Goal: Task Accomplishment & Management: Manage account settings

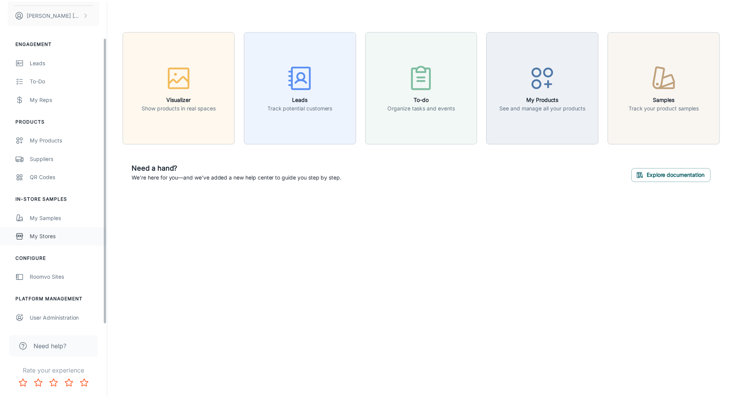
scroll to position [44, 0]
click at [47, 155] on div "Suppliers" at bounding box center [65, 157] width 70 height 8
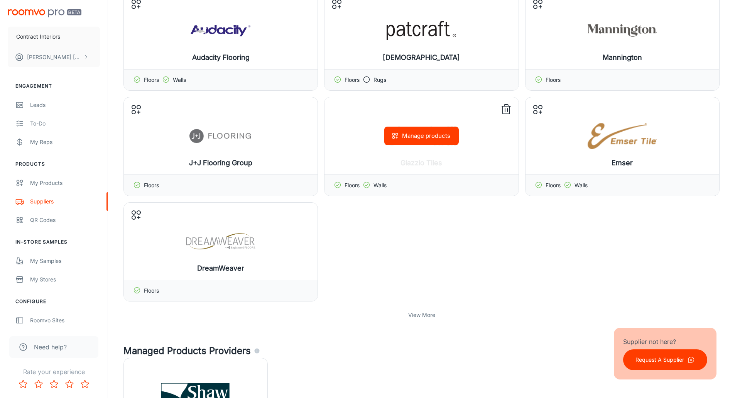
scroll to position [193, 0]
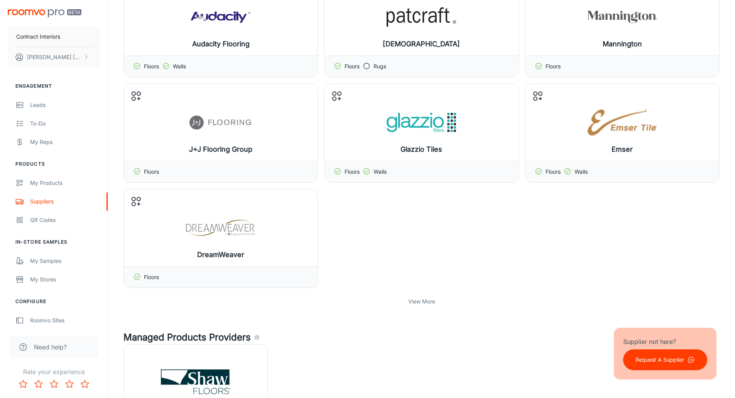
click at [420, 300] on p "View More" at bounding box center [421, 301] width 27 height 8
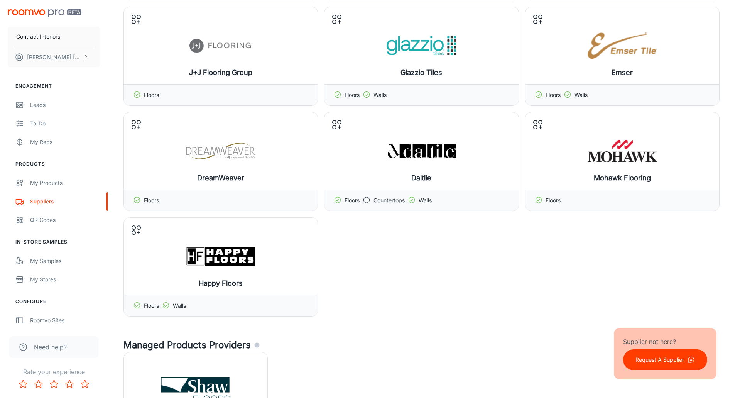
scroll to position [270, 0]
click at [303, 226] on line at bounding box center [305, 226] width 8 height 0
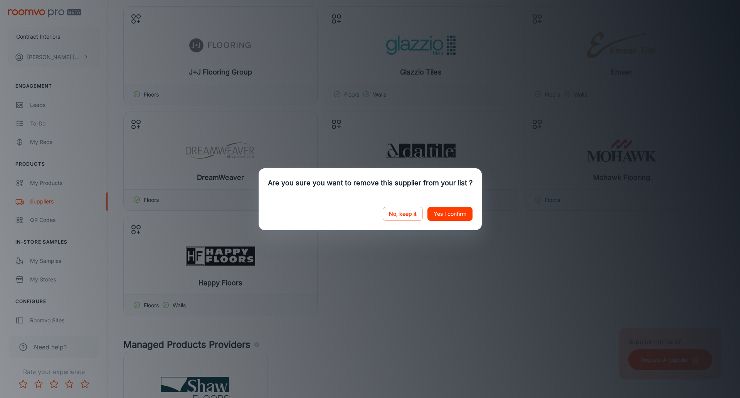
click at [463, 213] on button "Yes I confirm" at bounding box center [450, 214] width 45 height 14
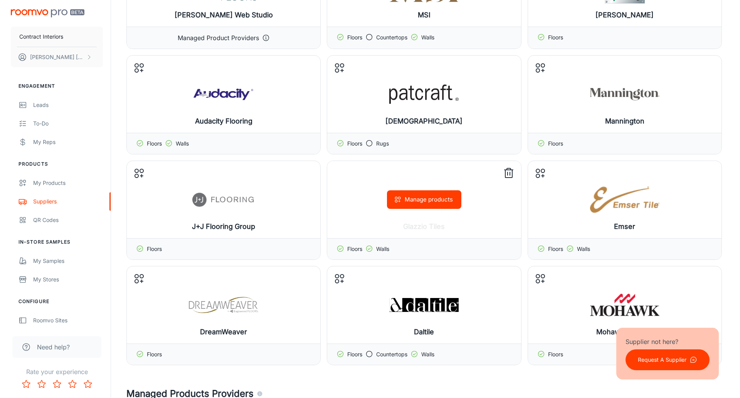
scroll to position [77, 0]
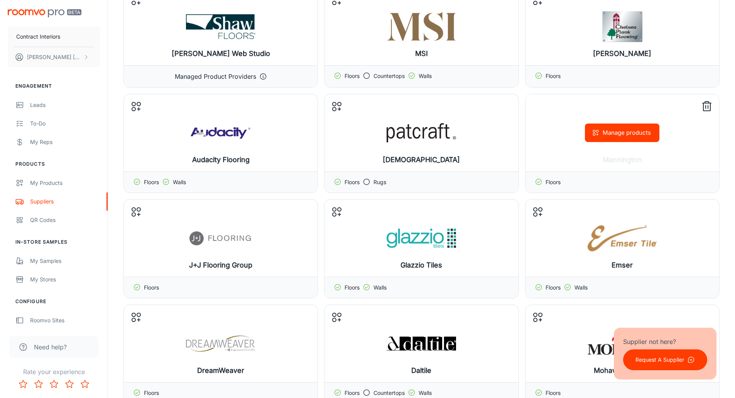
click at [625, 135] on button "Manage products" at bounding box center [622, 132] width 74 height 19
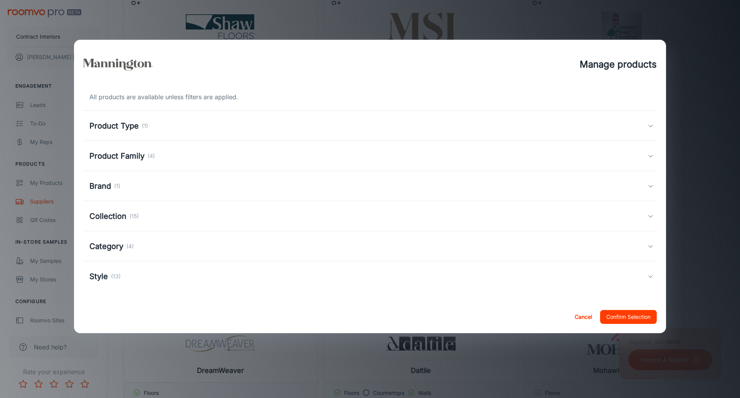
click at [221, 123] on div "Product Type (1)" at bounding box center [368, 126] width 558 height 12
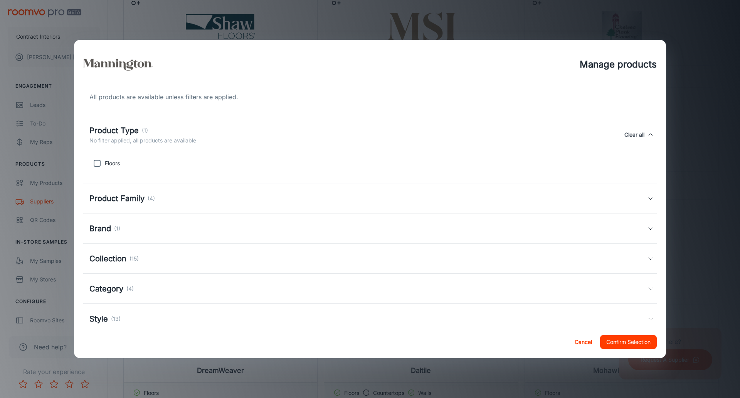
click at [221, 123] on div "Product Type (1) No filter applied, all products are available Clear all" at bounding box center [370, 134] width 574 height 35
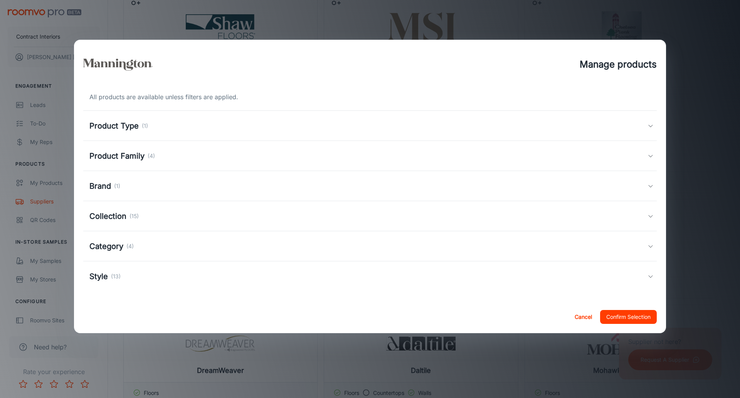
click at [212, 153] on div "Product Family (4)" at bounding box center [368, 156] width 558 height 12
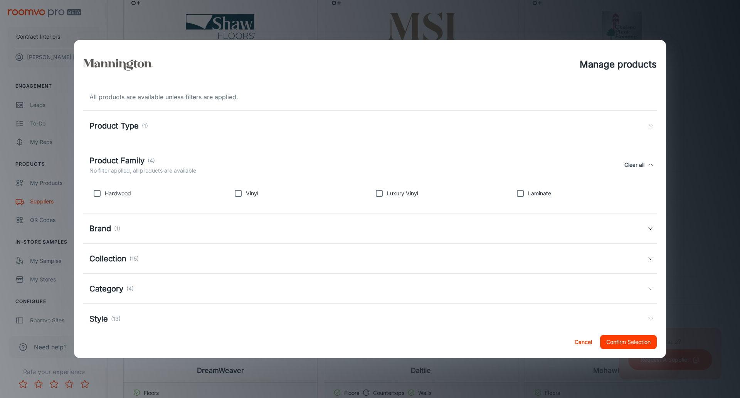
click at [212, 153] on div "Product Family (4) No filter applied, all products are available Clear all" at bounding box center [370, 164] width 574 height 35
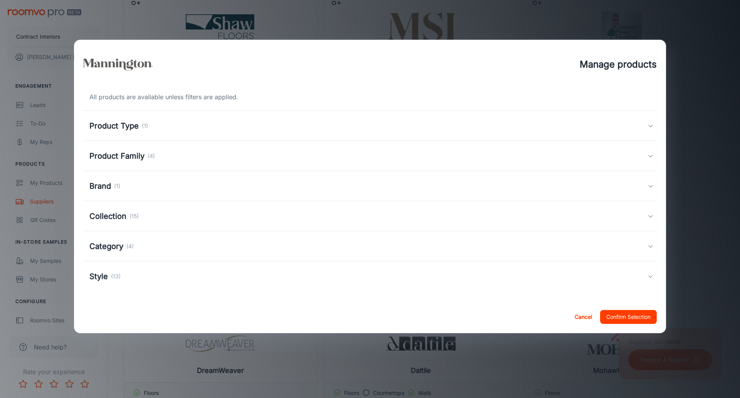
click at [203, 185] on div "Brand (1)" at bounding box center [368, 186] width 558 height 12
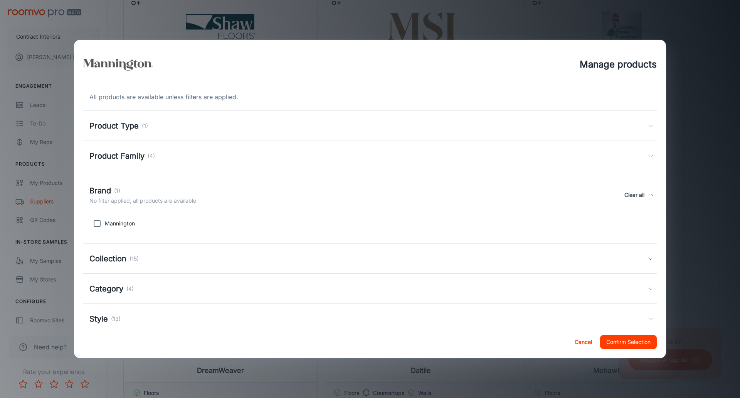
click at [203, 185] on div "Brand (1) No filter applied, all products are available Clear all" at bounding box center [368, 195] width 558 height 20
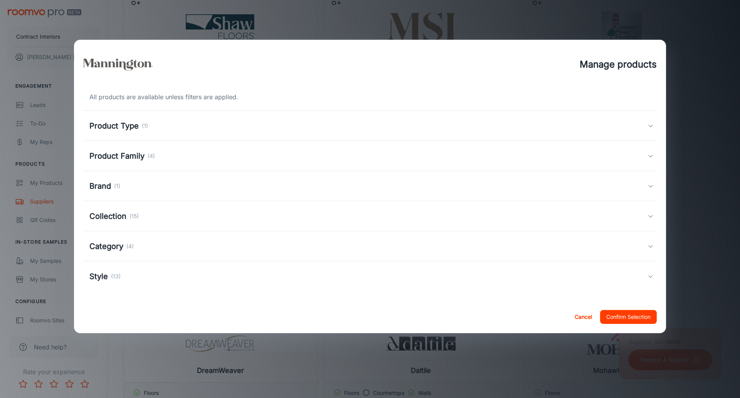
click at [192, 215] on div "Collection (15)" at bounding box center [368, 216] width 558 height 12
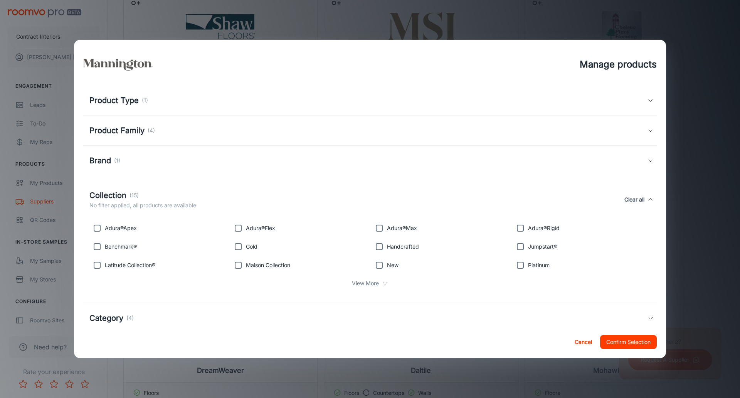
scroll to position [39, 0]
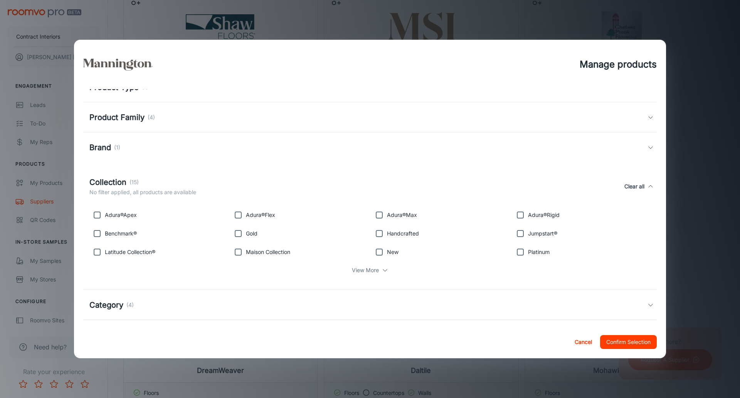
click at [100, 215] on input "checkbox" at bounding box center [96, 214] width 15 height 15
checkbox input "true"
click at [98, 233] on input "checkbox" at bounding box center [96, 233] width 15 height 15
checkbox input "true"
click at [99, 252] on input "checkbox" at bounding box center [96, 251] width 15 height 15
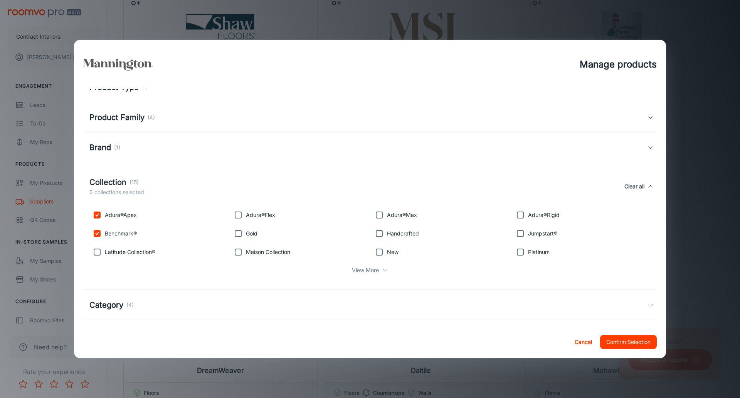
checkbox input "true"
click at [240, 254] on input "checkbox" at bounding box center [238, 251] width 15 height 15
checkbox input "true"
click at [237, 233] on input "checkbox" at bounding box center [238, 233] width 15 height 15
checkbox input "true"
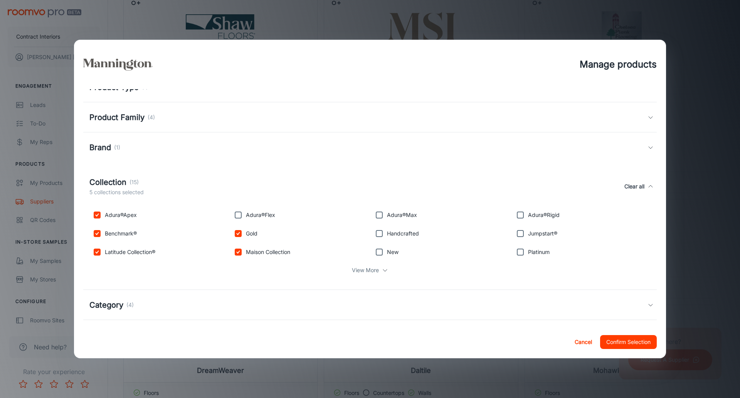
click at [238, 209] on input "checkbox" at bounding box center [238, 214] width 15 height 15
checkbox input "true"
click at [365, 270] on p "View More" at bounding box center [365, 270] width 27 height 8
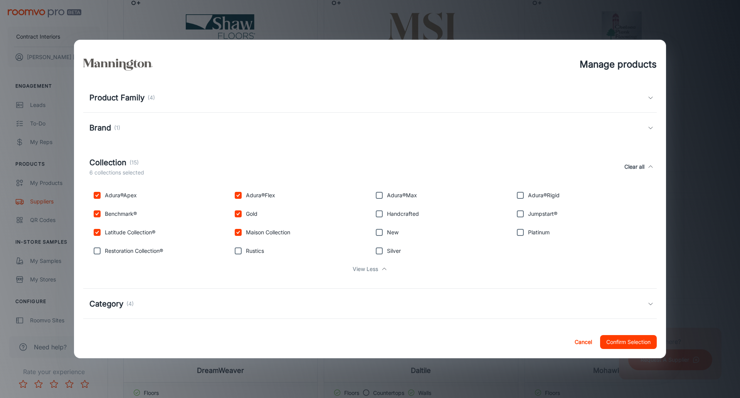
scroll to position [77, 0]
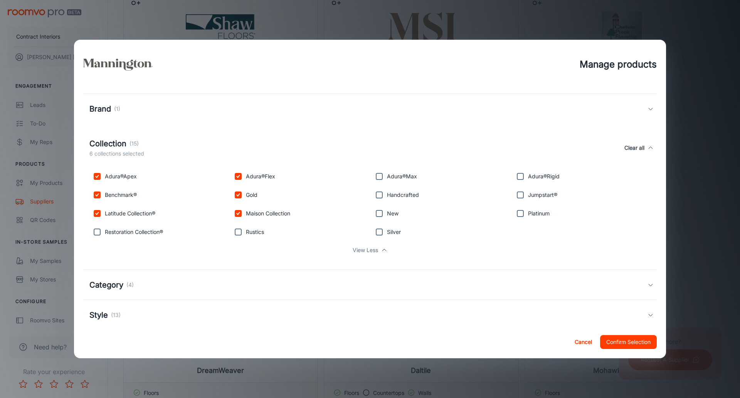
click at [235, 233] on input "checkbox" at bounding box center [238, 231] width 15 height 15
checkbox input "true"
click at [376, 233] on input "checkbox" at bounding box center [379, 231] width 15 height 15
checkbox input "true"
click at [378, 214] on input "checkbox" at bounding box center [379, 213] width 15 height 15
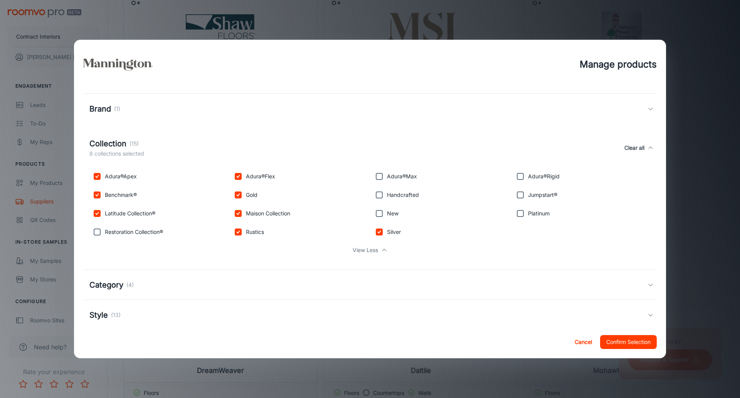
checkbox input "true"
click at [379, 197] on input "checkbox" at bounding box center [379, 194] width 15 height 15
checkbox input "true"
click at [377, 179] on input "checkbox" at bounding box center [379, 175] width 15 height 15
checkbox input "true"
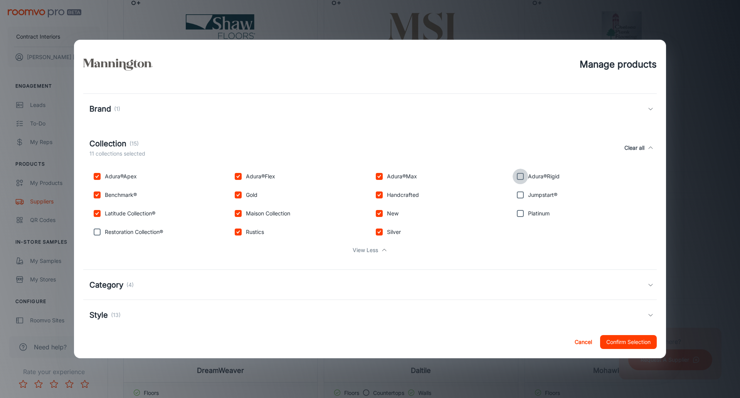
click at [520, 176] on input "checkbox" at bounding box center [520, 175] width 15 height 15
checkbox input "true"
click at [516, 194] on input "checkbox" at bounding box center [520, 194] width 15 height 15
checkbox input "true"
click at [519, 213] on input "checkbox" at bounding box center [520, 213] width 15 height 15
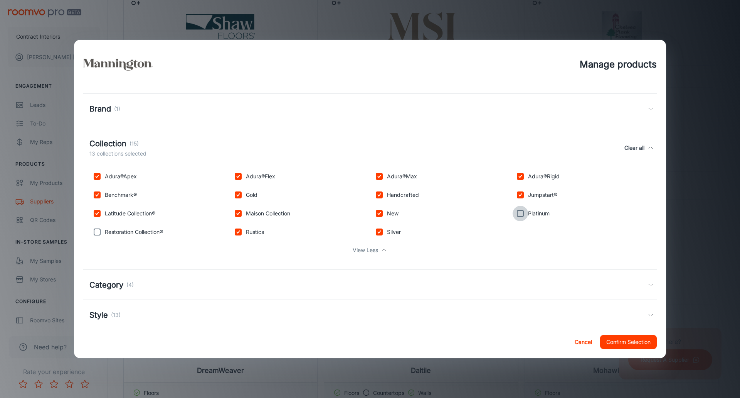
checkbox input "true"
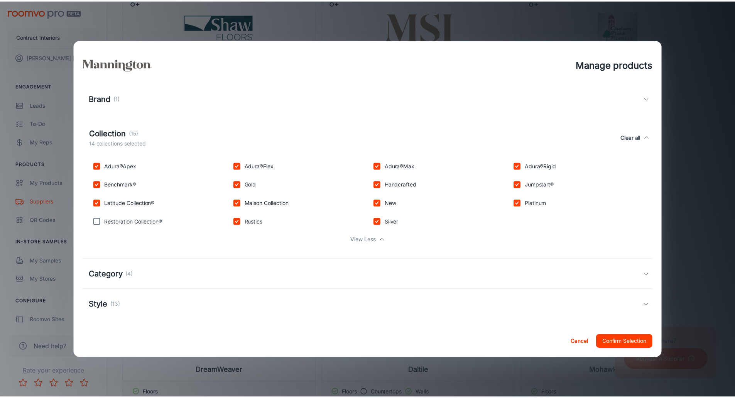
scroll to position [91, 0]
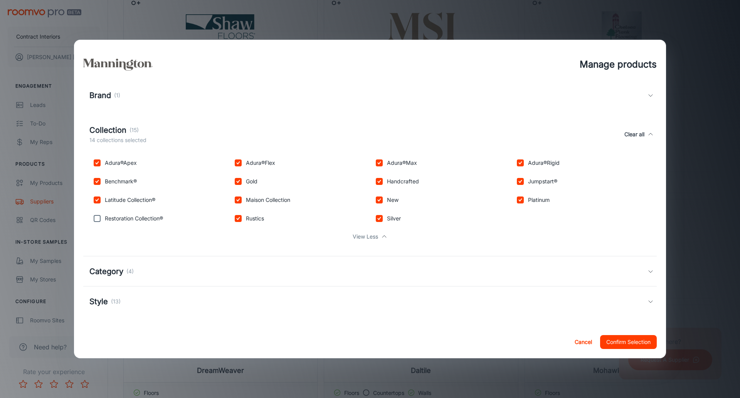
click at [623, 340] on button "Confirm Selection" at bounding box center [628, 342] width 57 height 14
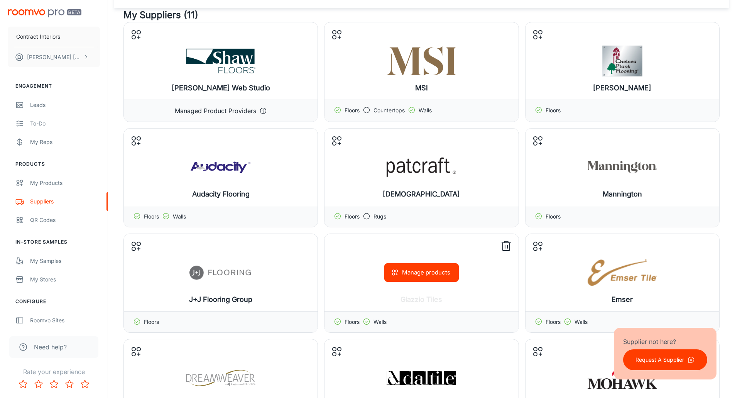
scroll to position [0, 0]
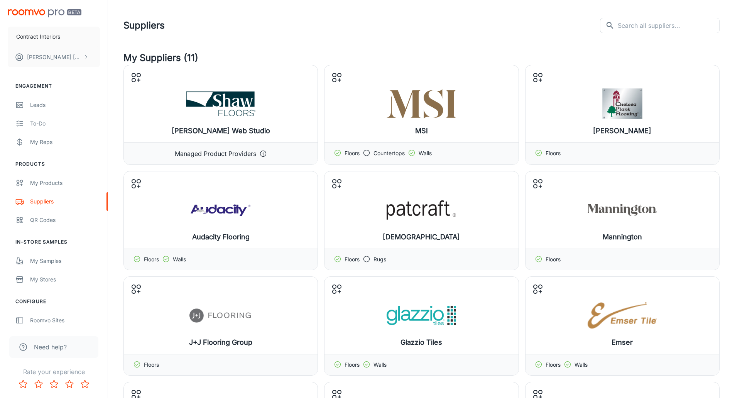
click at [342, 47] on header "Suppliers ​ ​" at bounding box center [421, 25] width 614 height 51
click at [60, 109] on div "Leads" at bounding box center [65, 105] width 70 height 8
